Goal: Navigation & Orientation: Find specific page/section

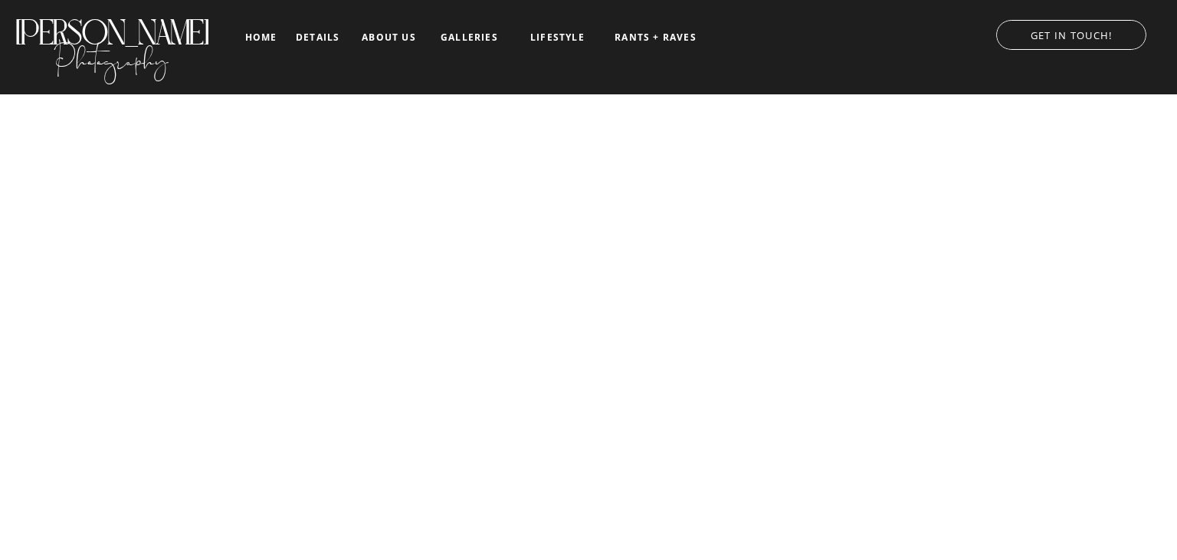
click at [472, 35] on nav "galleries" at bounding box center [470, 37] width 64 height 11
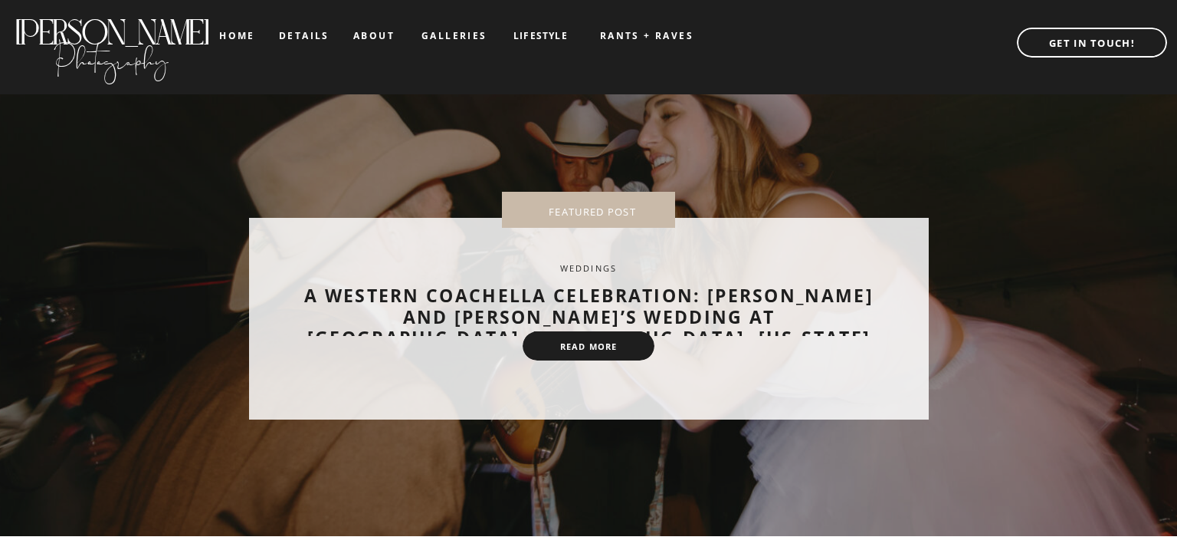
click at [467, 38] on nav "galleries" at bounding box center [454, 36] width 64 height 11
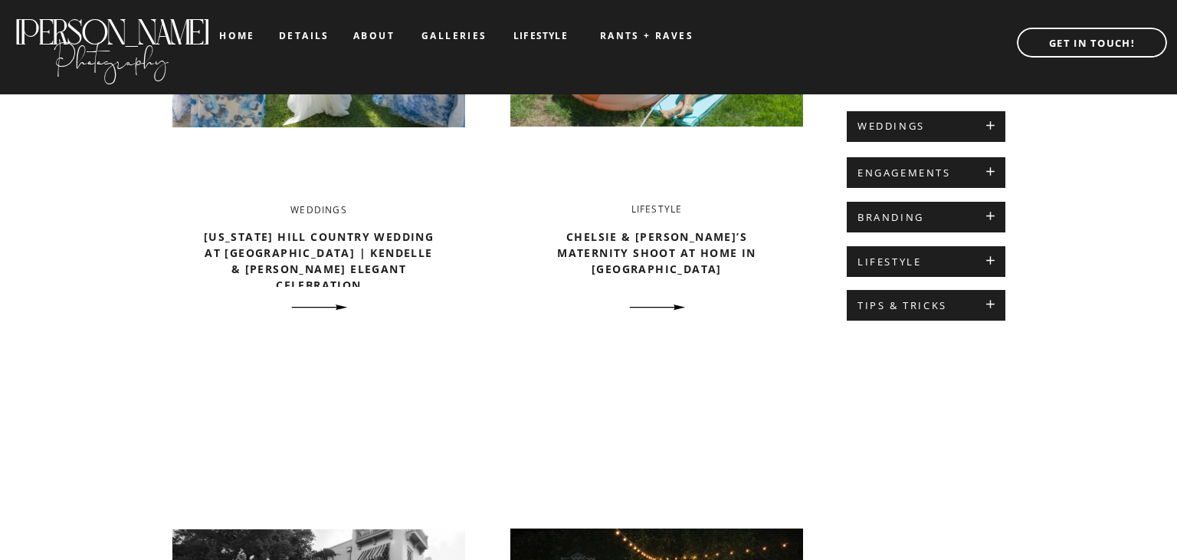
scroll to position [742, 0]
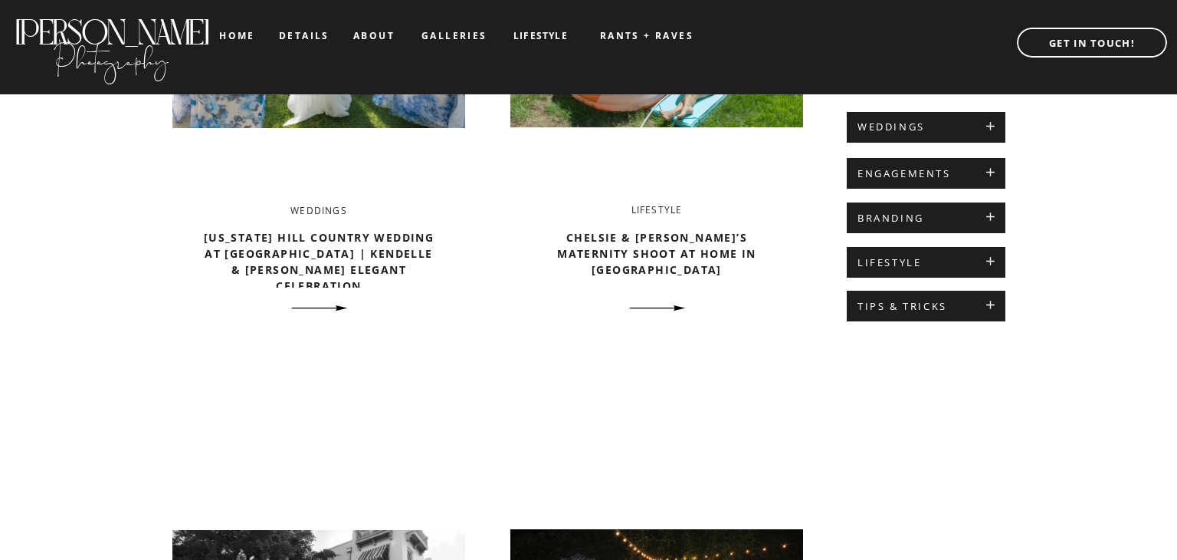
click at [995, 261] on icon at bounding box center [990, 260] width 13 height 13
click at [988, 264] on h2 "LIFESTYLE" at bounding box center [926, 263] width 137 height 12
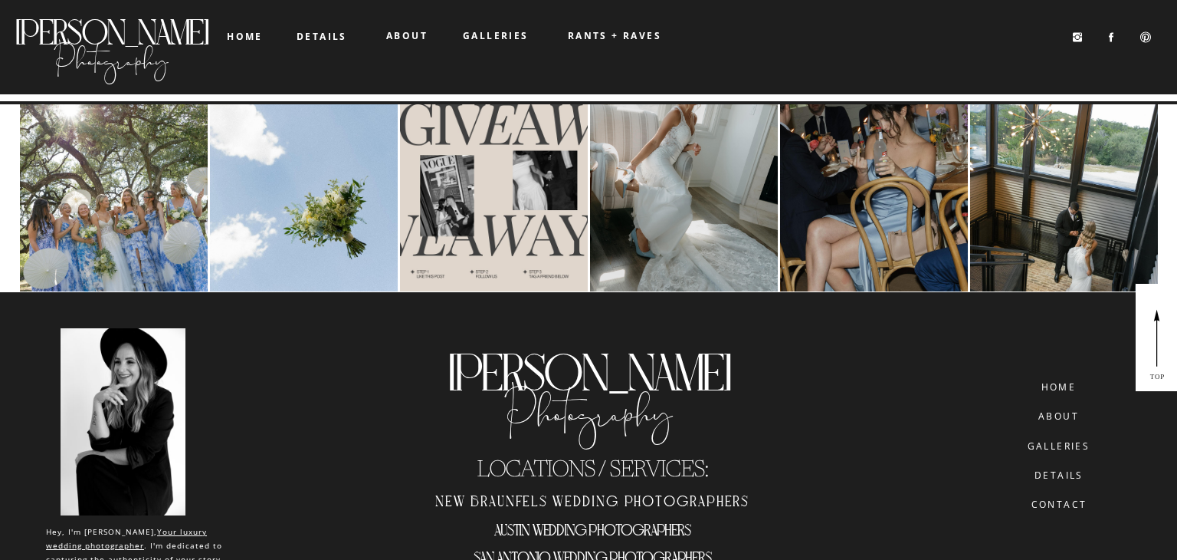
scroll to position [3042, 0]
